Goal: Check status: Check status

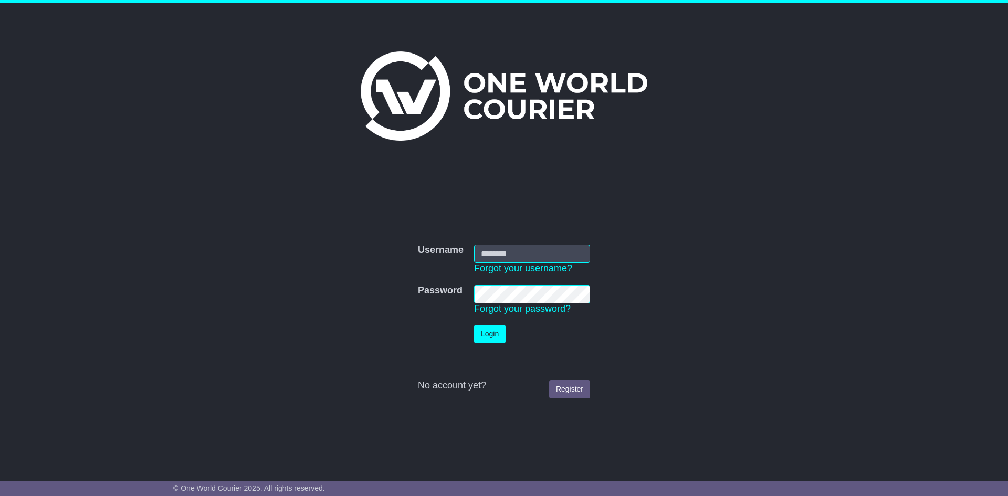
type input "**********"
click at [492, 330] on button "Login" at bounding box center [490, 334] width 32 height 18
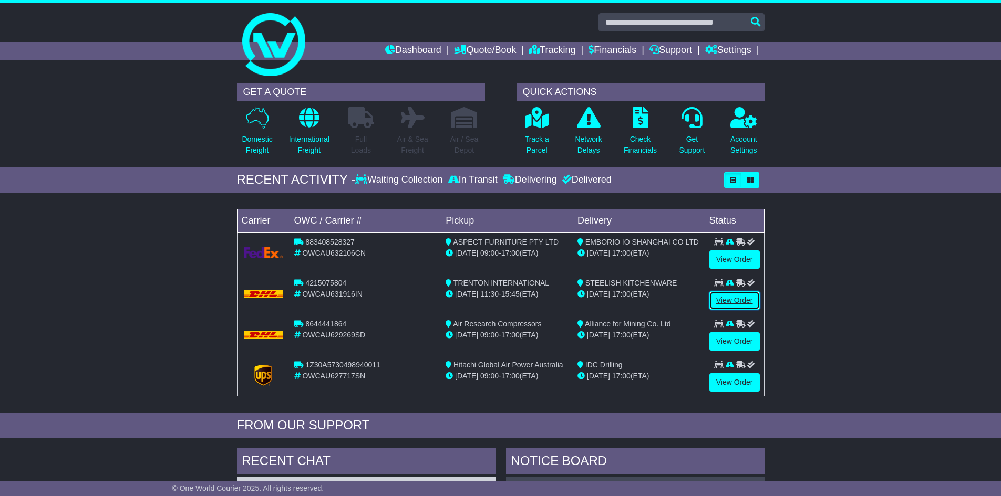
click at [736, 296] on link "View Order" at bounding box center [734, 301] width 50 height 18
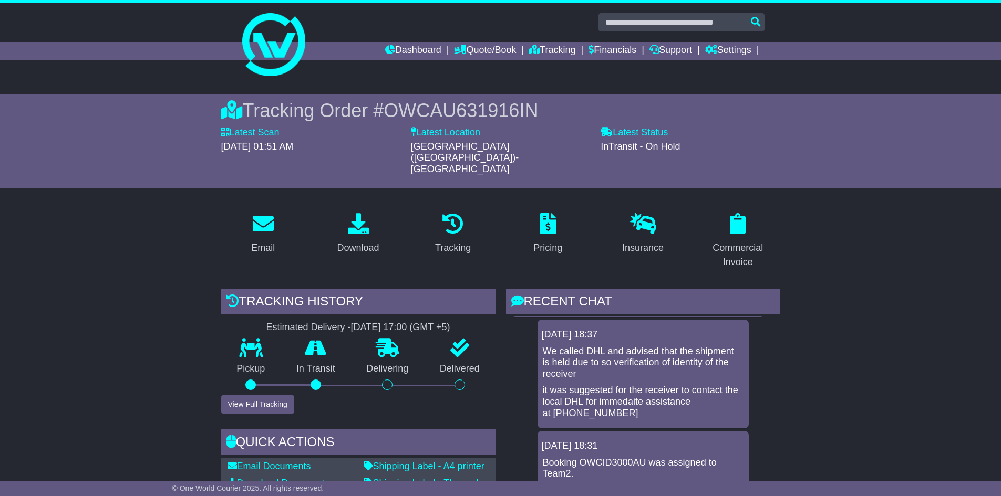
scroll to position [105, 0]
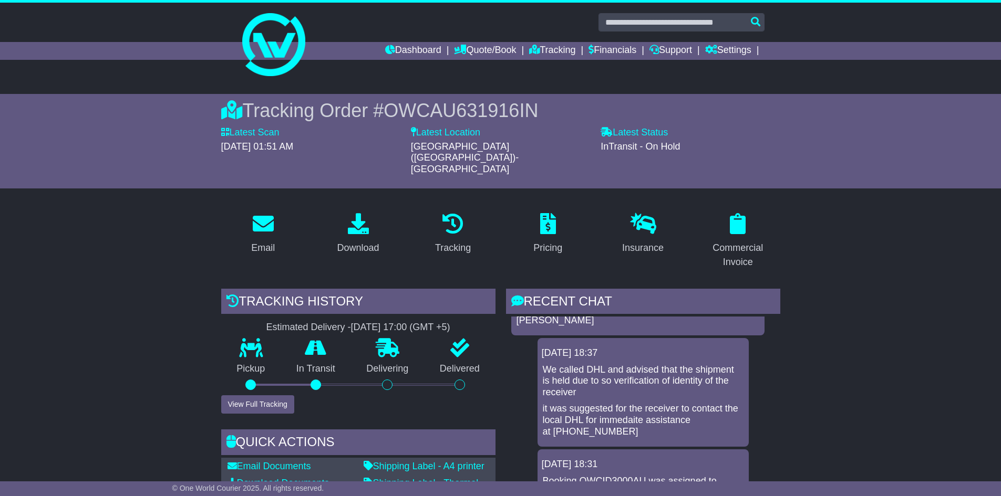
click at [591, 370] on p "We called DHL and advised that the shipment is held due to so verification of i…" at bounding box center [643, 382] width 201 height 34
drag, startPoint x: 546, startPoint y: 347, endPoint x: 685, endPoint y: 405, distance: 151.2
click at [685, 405] on div "We called DHL and advised that the shipment is held due to so verification of i…" at bounding box center [643, 402] width 203 height 74
click at [604, 403] on p "it was suggested for the receiver to contact the local DHL for immedaite assist…" at bounding box center [643, 420] width 201 height 34
click at [652, 403] on p "it was suggested for the receiver to contact the local DHL for immedaite assist…" at bounding box center [643, 420] width 201 height 34
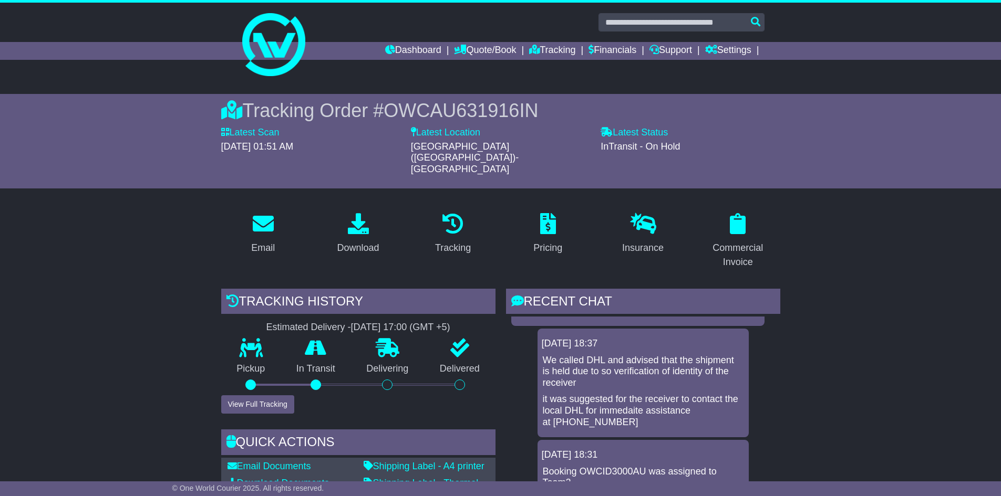
scroll to position [53, 0]
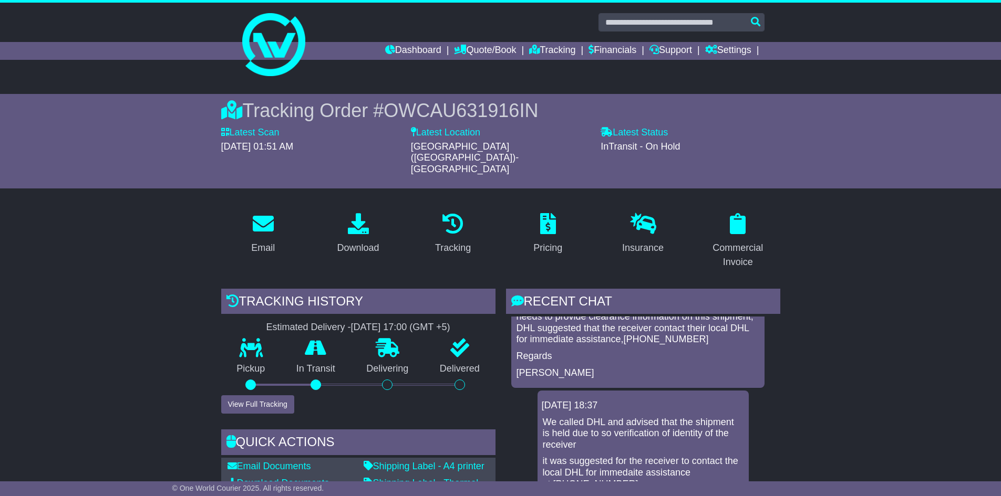
click at [586, 417] on p "We called DHL and advised that the shipment is held due to so verification of i…" at bounding box center [643, 434] width 201 height 34
click at [611, 417] on p "We called DHL and advised that the shipment is held due to so verification of i…" at bounding box center [643, 434] width 201 height 34
click at [601, 417] on p "We called DHL and advised that the shipment is held due to so verification of i…" at bounding box center [643, 434] width 201 height 34
click at [642, 417] on p "We called DHL and advised that the shipment is held due to so verification of i…" at bounding box center [643, 434] width 201 height 34
drag, startPoint x: 545, startPoint y: 397, endPoint x: 719, endPoint y: 460, distance: 184.9
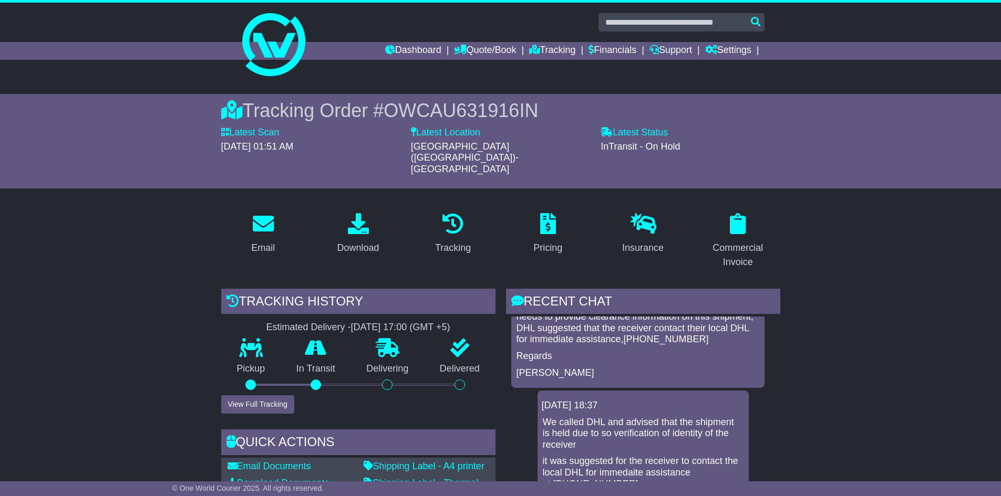
click at [719, 460] on div "We called DHL and advised that the shipment is held due to so verification of i…" at bounding box center [643, 454] width 203 height 74
click at [630, 417] on p "We called DHL and advised that the shipment is held due to so verification of i…" at bounding box center [643, 434] width 201 height 34
click at [643, 456] on p "it was suggested for the receiver to contact the local DHL for immedaite assist…" at bounding box center [643, 473] width 201 height 34
click at [595, 417] on p "We called DHL and advised that the shipment is held due to so verification of i…" at bounding box center [643, 434] width 201 height 34
drag, startPoint x: 653, startPoint y: 430, endPoint x: 640, endPoint y: 417, distance: 18.2
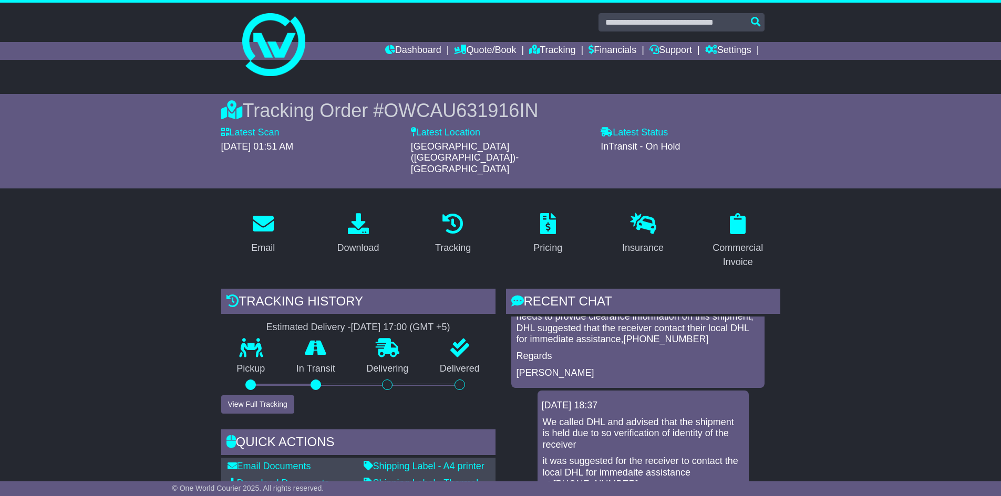
click at [653, 429] on div "We called DHL and advised that the shipment is held due to so verification of i…" at bounding box center [643, 454] width 203 height 74
click at [636, 417] on p "We called DHL and advised that the shipment is held due to so verification of i…" at bounding box center [643, 434] width 201 height 34
click at [661, 417] on p "We called DHL and advised that the shipment is held due to so verification of i…" at bounding box center [643, 434] width 201 height 34
drag, startPoint x: 630, startPoint y: 413, endPoint x: 644, endPoint y: 413, distance: 14.2
click at [632, 417] on p "We called DHL and advised that the shipment is held due to so verification of i…" at bounding box center [643, 434] width 201 height 34
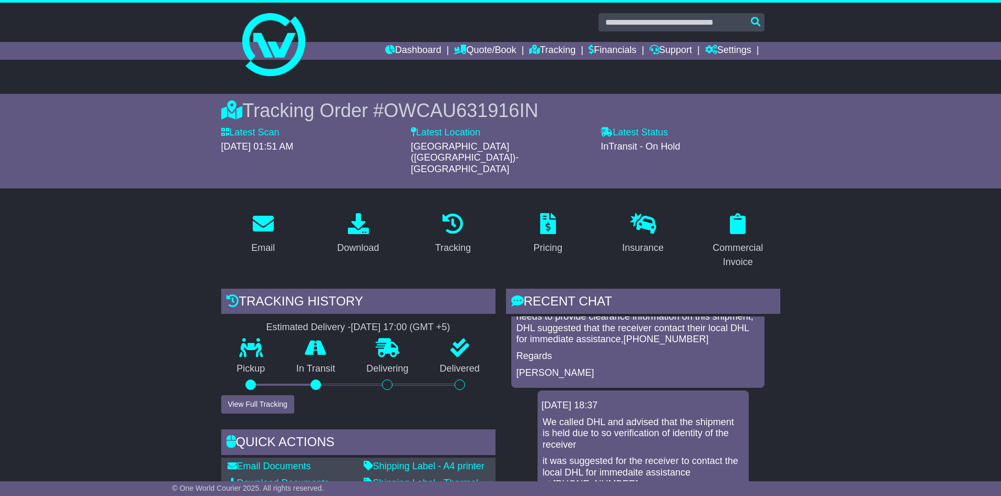
drag, startPoint x: 650, startPoint y: 412, endPoint x: 657, endPoint y: 411, distance: 6.3
click at [651, 417] on p "We called DHL and advised that the shipment is held due to so verification of i…" at bounding box center [643, 434] width 201 height 34
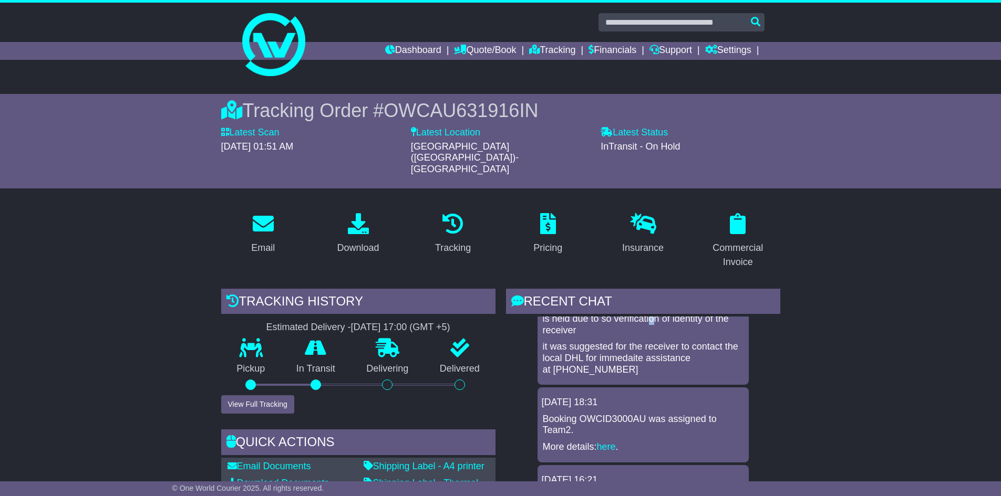
scroll to position [101, 0]
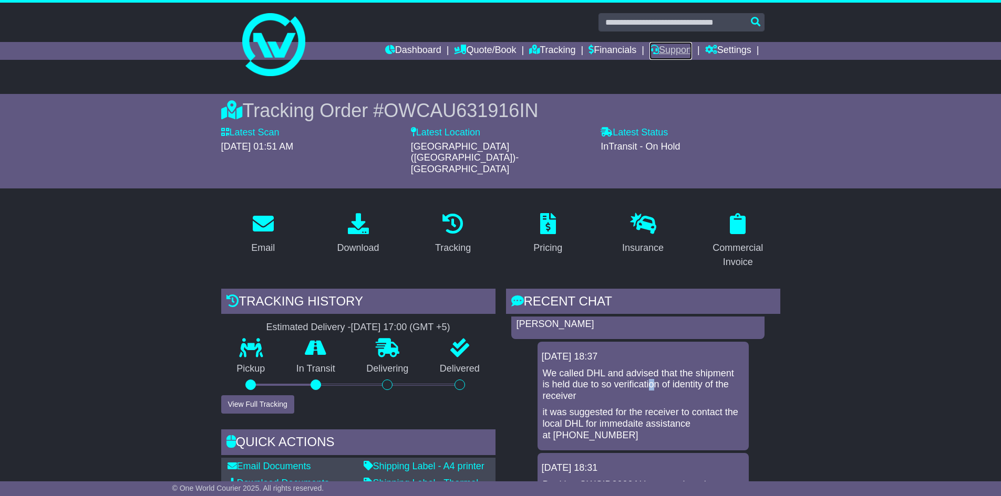
click at [676, 49] on link "Support" at bounding box center [670, 51] width 43 height 18
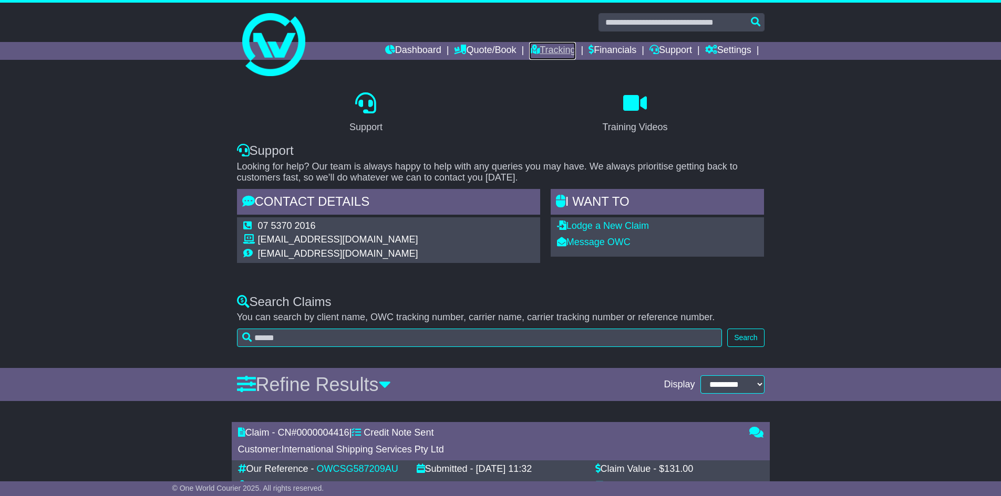
click at [539, 48] on link "Tracking" at bounding box center [552, 51] width 46 height 18
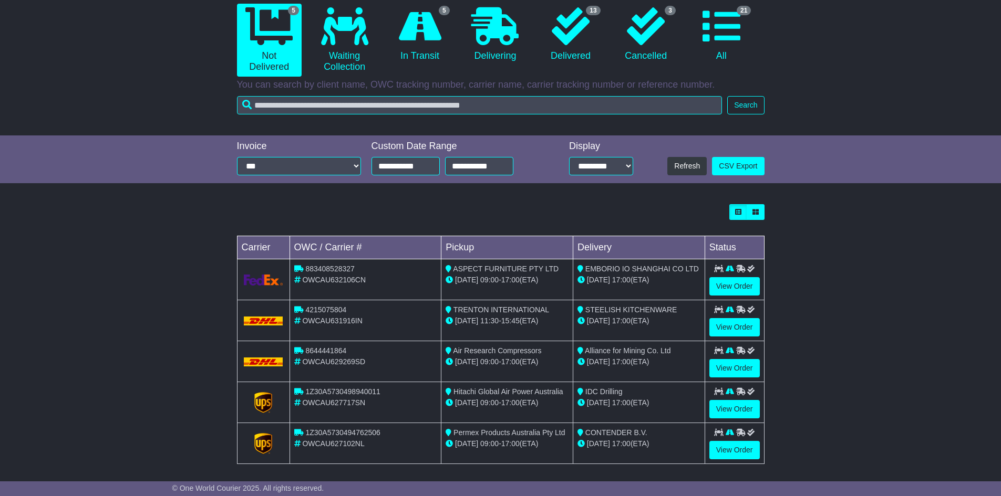
scroll to position [111, 0]
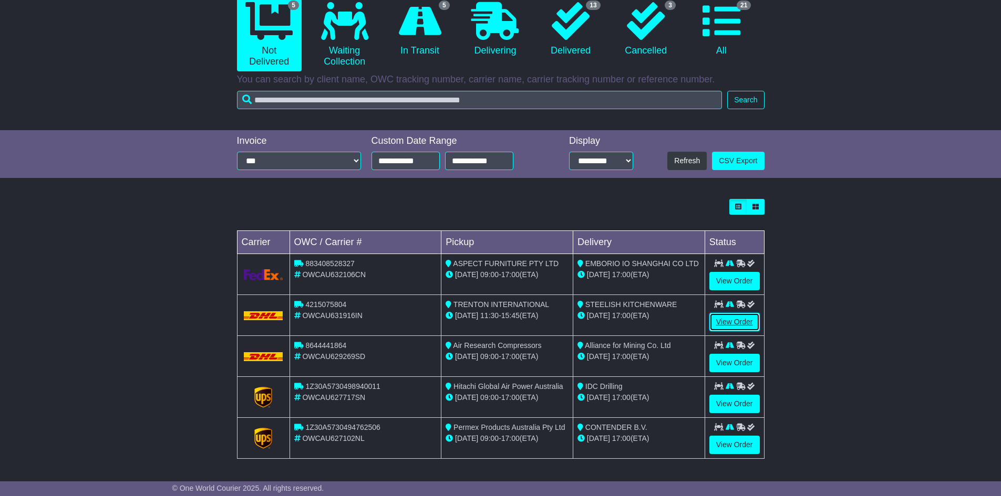
click at [739, 322] on link "View Order" at bounding box center [734, 322] width 50 height 18
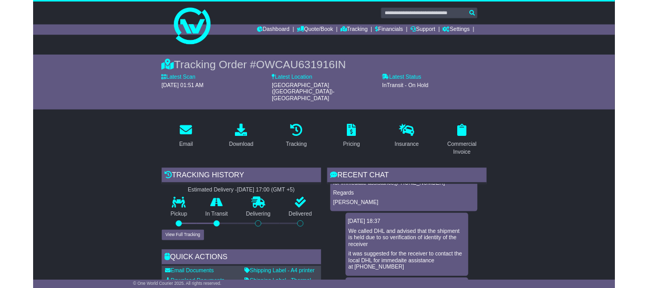
scroll to position [105, 0]
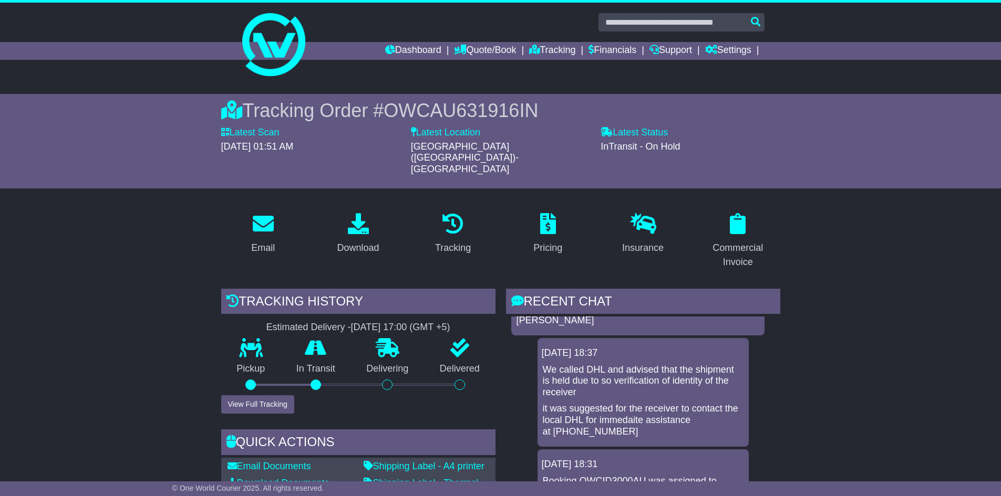
drag, startPoint x: 545, startPoint y: 344, endPoint x: 692, endPoint y: 410, distance: 161.3
click at [692, 410] on div "We called DHL and advised that the shipment is held due to so verification of i…" at bounding box center [643, 402] width 203 height 74
copy div "We called DHL and advised that the shipment is held due to so verification of i…"
click at [739, 348] on div "[DATE] 18:37" at bounding box center [643, 354] width 203 height 12
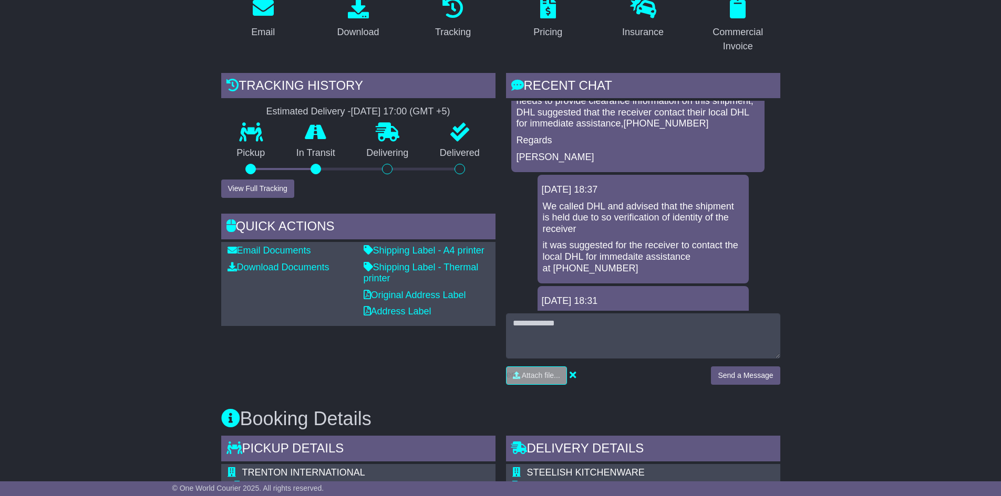
scroll to position [215, 0]
drag, startPoint x: 545, startPoint y: 185, endPoint x: 717, endPoint y: 253, distance: 185.1
click at [717, 253] on div "We called DHL and advised that the shipment is held due to so verification of i…" at bounding box center [643, 239] width 203 height 74
copy div "We called DHL and advised that the shipment is held due to so verification of i…"
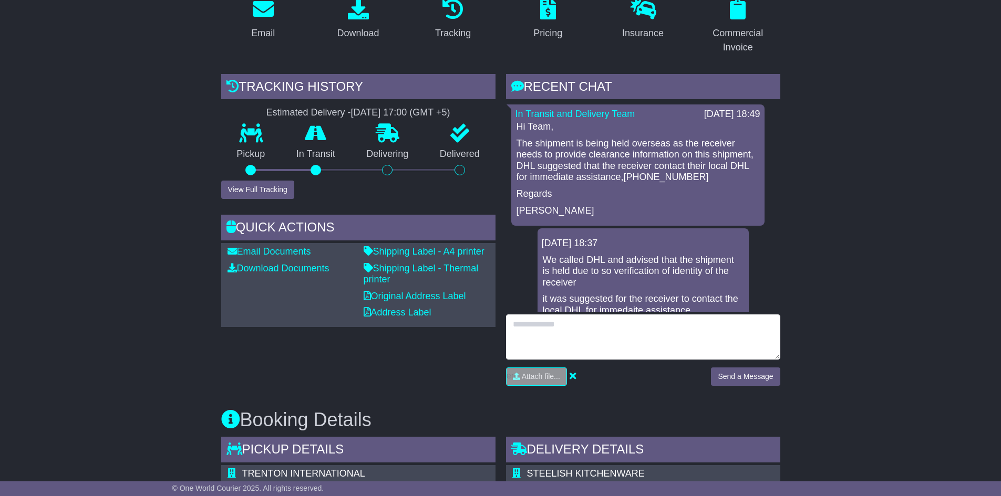
click at [628, 315] on textarea at bounding box center [643, 337] width 274 height 45
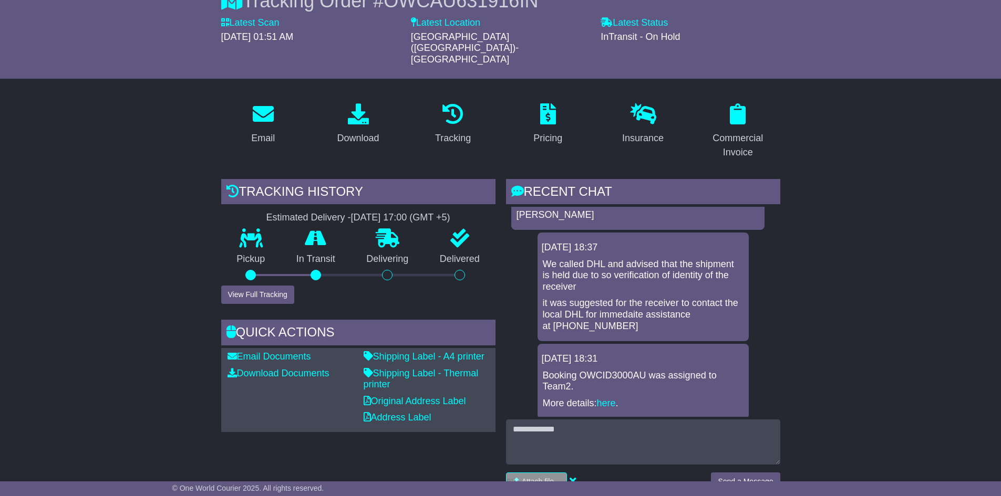
scroll to position [105, 0]
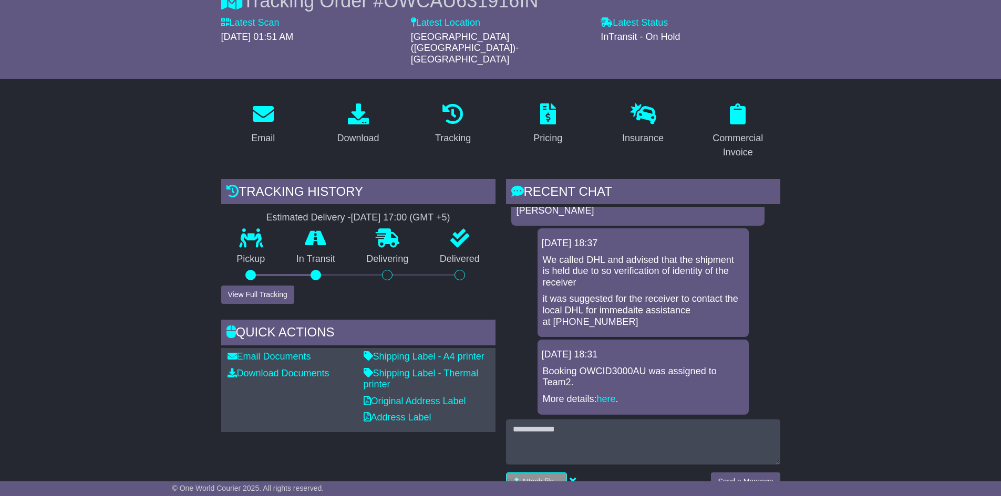
drag, startPoint x: 591, startPoint y: 297, endPoint x: 534, endPoint y: 234, distance: 85.5
copy div "We called DHL and advised that the shipment is held due to so verification of i…"
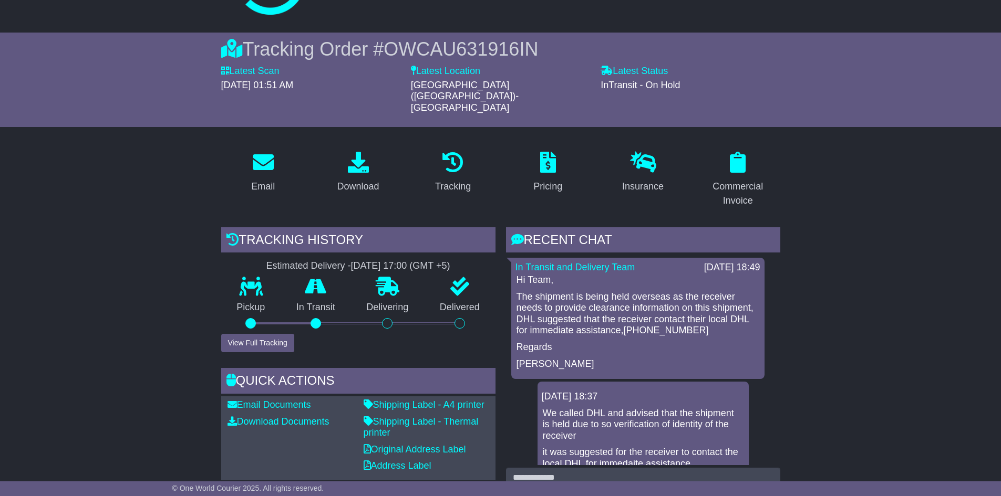
scroll to position [0, 0]
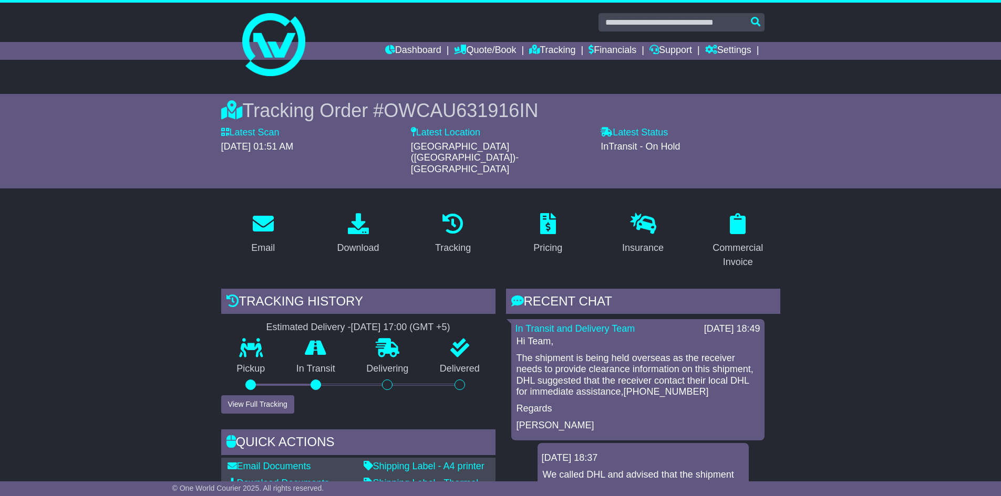
click at [531, 353] on p "The shipment is being held overseas as the receiver needs to provide clearance …" at bounding box center [637, 375] width 243 height 45
click at [596, 353] on p "The shipment is being held overseas as the receiver needs to provide clearance …" at bounding box center [637, 375] width 243 height 45
click at [678, 353] on p "The shipment is being held overseas as the receiver needs to provide clearance …" at bounding box center [637, 375] width 243 height 45
